Goal: Task Accomplishment & Management: Use online tool/utility

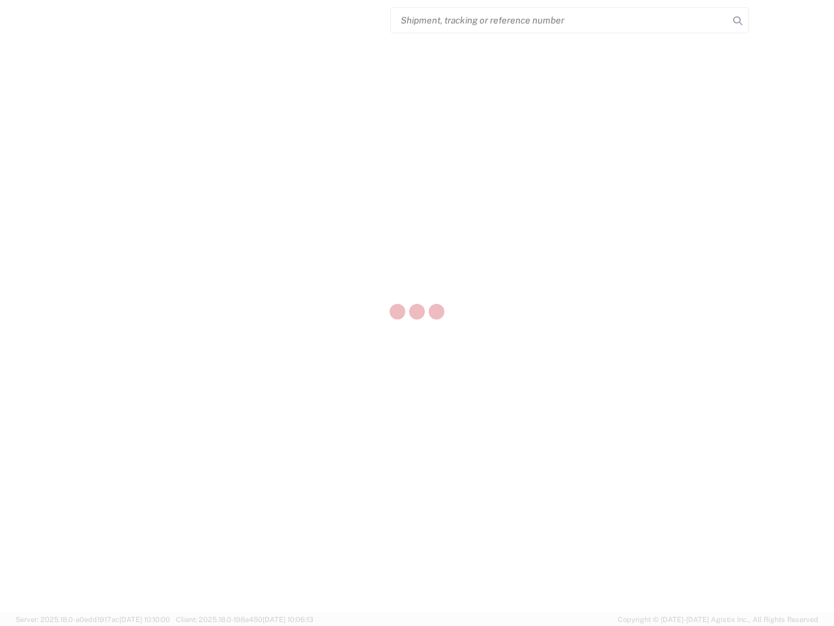
select select "US"
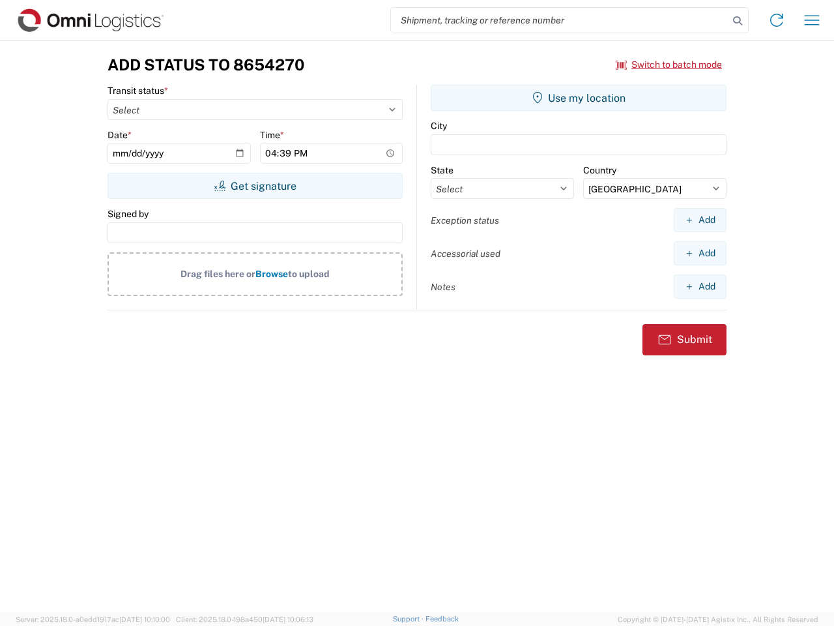
click at [560, 20] on input "search" at bounding box center [560, 20] width 338 height 25
click at [738, 21] on icon at bounding box center [738, 21] width 18 height 18
click at [777, 20] on icon at bounding box center [776, 20] width 21 height 21
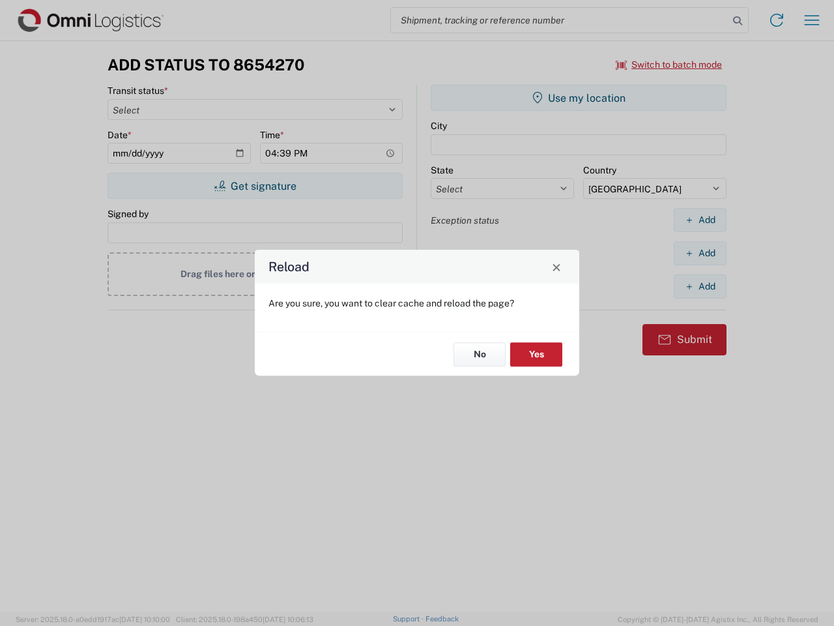
click at [669, 65] on div "Reload Are you sure, you want to clear cache and reload the page? No Yes" at bounding box center [417, 313] width 834 height 626
click at [255, 186] on div "Reload Are you sure, you want to clear cache and reload the page? No Yes" at bounding box center [417, 313] width 834 height 626
click at [579, 98] on div "Reload Are you sure, you want to clear cache and reload the page? No Yes" at bounding box center [417, 313] width 834 height 626
click at [700, 220] on div "Reload Are you sure, you want to clear cache and reload the page? No Yes" at bounding box center [417, 313] width 834 height 626
click at [700, 253] on div "Reload Are you sure, you want to clear cache and reload the page? No Yes" at bounding box center [417, 313] width 834 height 626
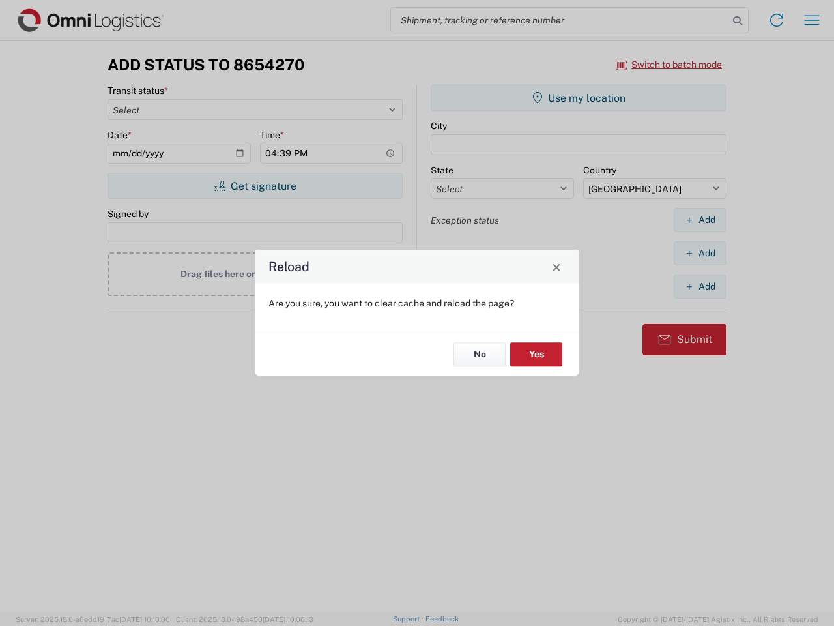
click at [700, 286] on div "Reload Are you sure, you want to clear cache and reload the page? No Yes" at bounding box center [417, 313] width 834 height 626
